Goal: Task Accomplishment & Management: Use online tool/utility

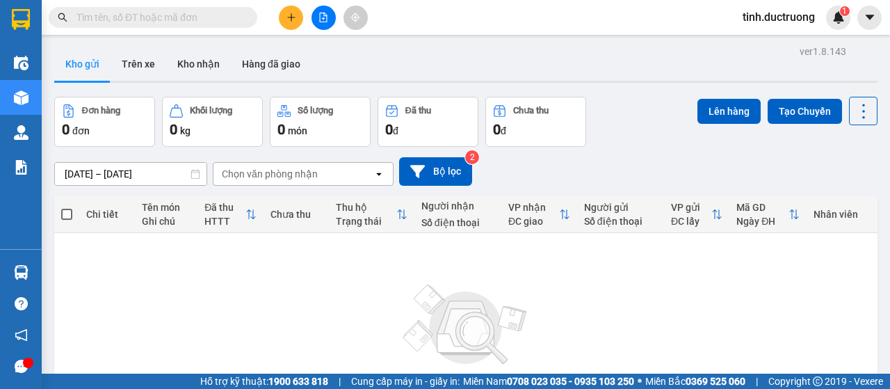
click at [289, 15] on icon "plus" at bounding box center [292, 18] width 10 height 10
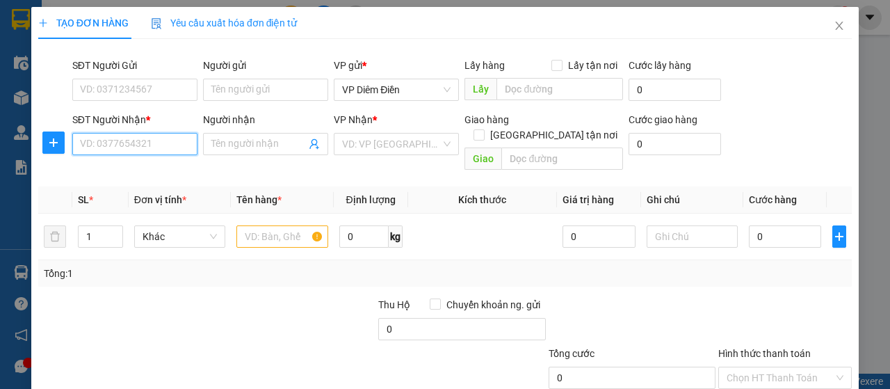
click at [176, 144] on input "SĐT Người Nhận *" at bounding box center [134, 144] width 125 height 22
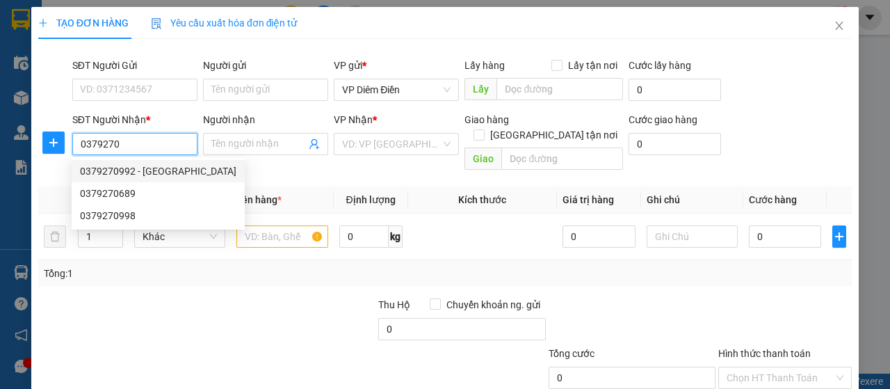
click at [114, 177] on div "0379270992 - [GEOGRAPHIC_DATA]" at bounding box center [158, 170] width 157 height 15
type input "0379270992"
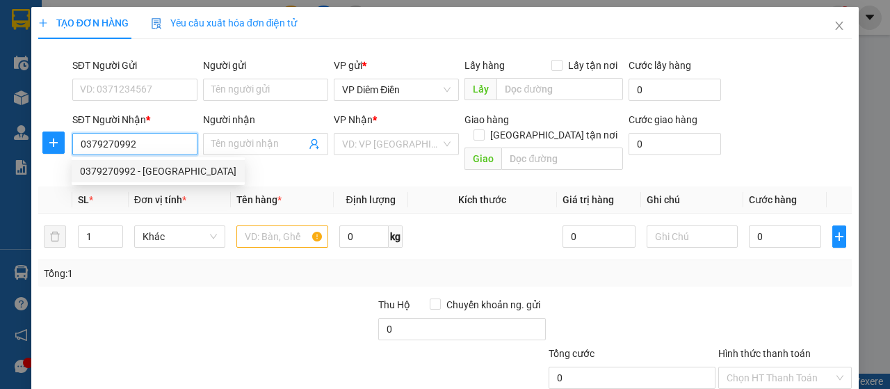
type input "hà anh"
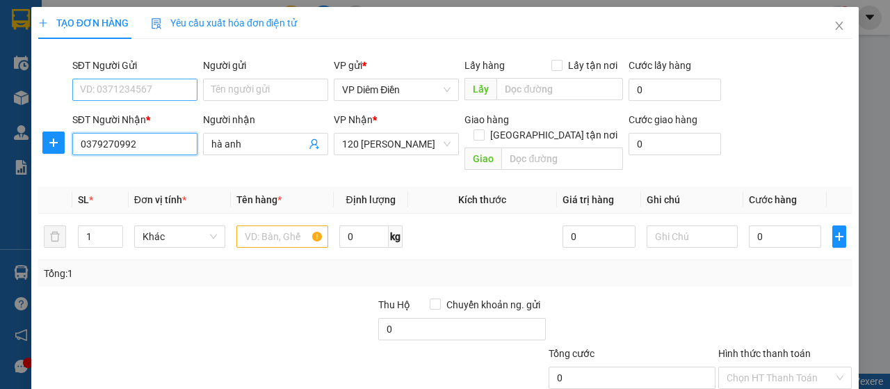
type input "0379270992"
click at [143, 89] on input "SĐT Người Gửi" at bounding box center [134, 90] width 125 height 22
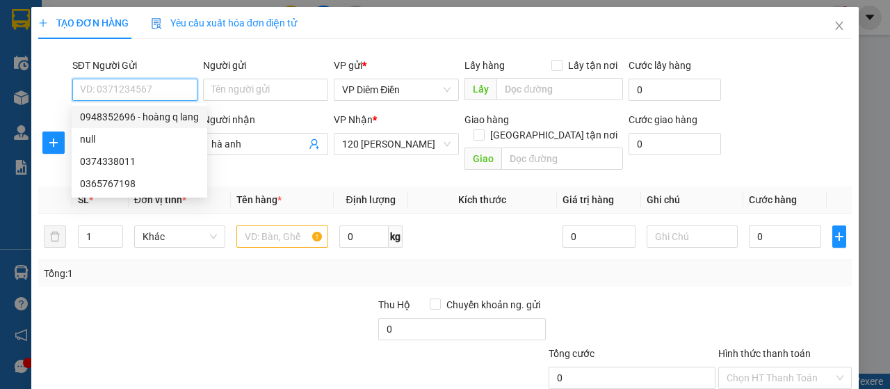
click at [142, 111] on div "0948352696 - hoàng q lang" at bounding box center [139, 116] width 119 height 15
type input "0948352696"
type input "hoàng q lang"
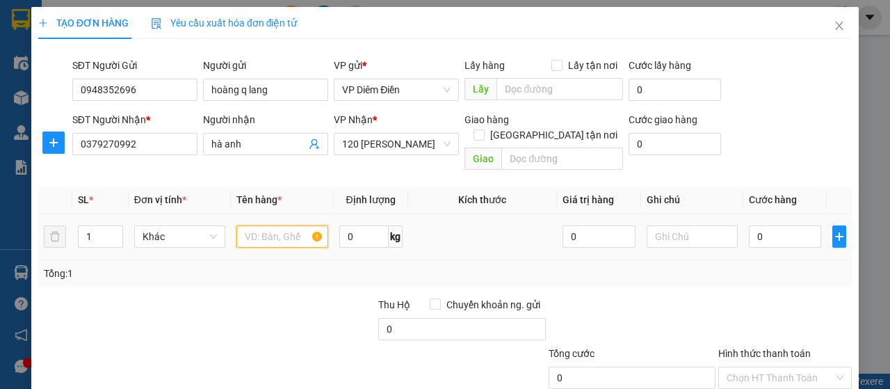
click at [282, 225] on input "text" at bounding box center [282, 236] width 91 height 22
type input "2 xốp"
click at [786, 225] on input "0" at bounding box center [785, 236] width 73 height 22
type input "1"
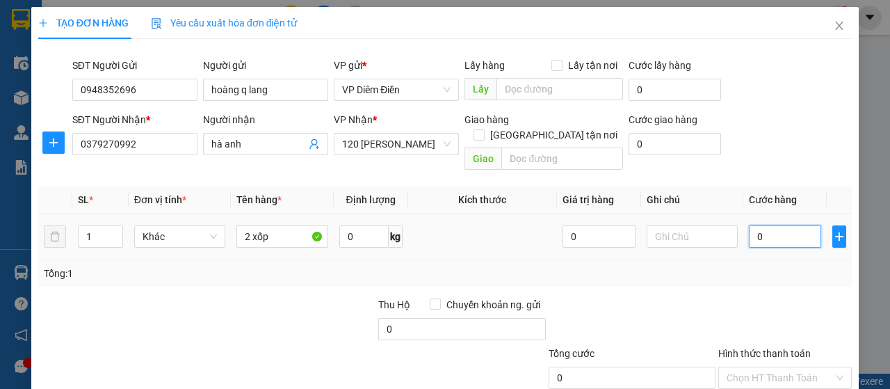
type input "1"
type input "13"
type input "130"
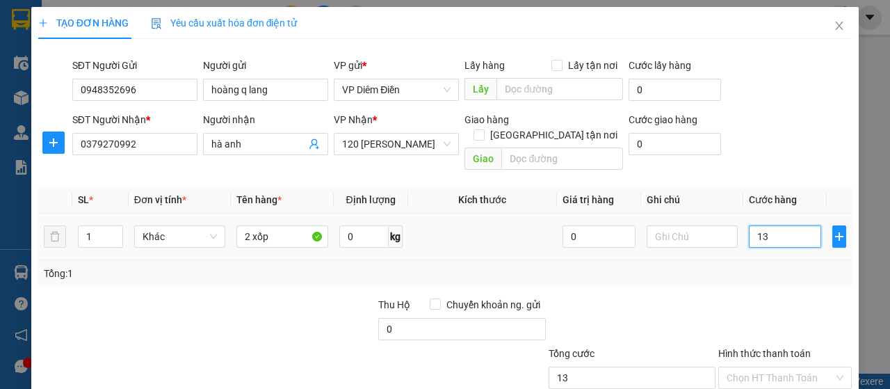
type input "130"
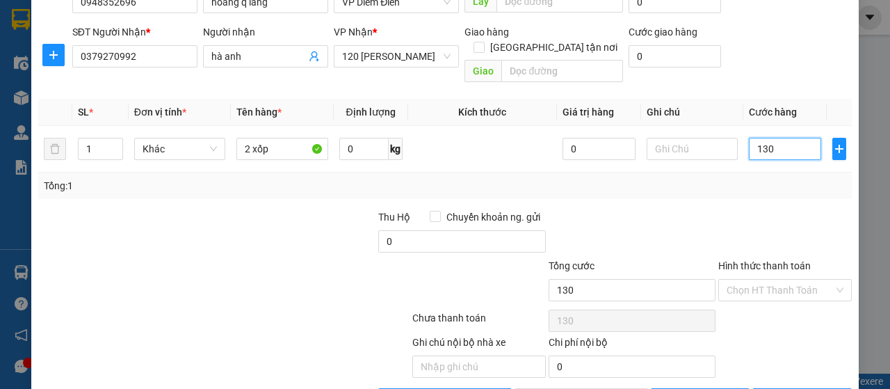
scroll to position [119, 0]
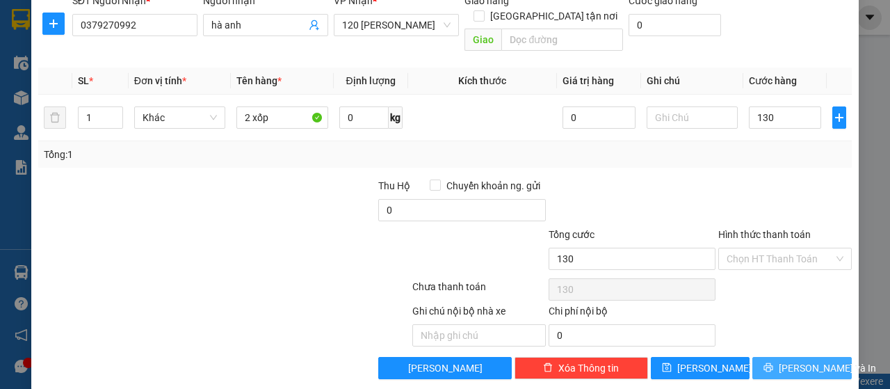
type input "130.000"
click at [779, 357] on button "[PERSON_NAME] và In" at bounding box center [802, 368] width 99 height 22
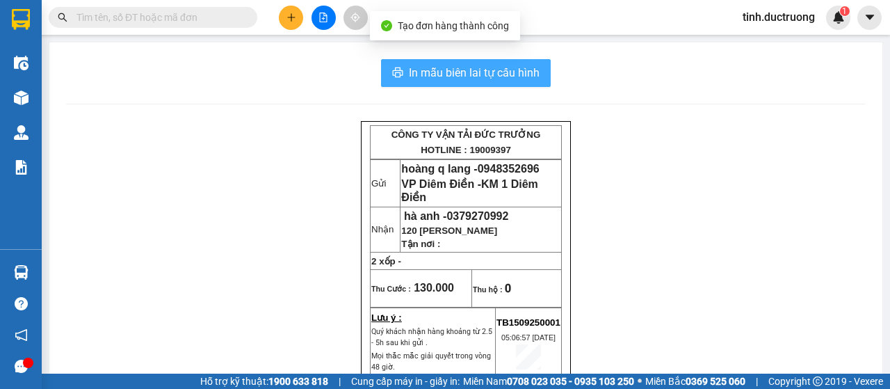
click at [481, 74] on span "In mẫu biên lai tự cấu hình" at bounding box center [474, 72] width 131 height 17
